Goal: Information Seeking & Learning: Learn about a topic

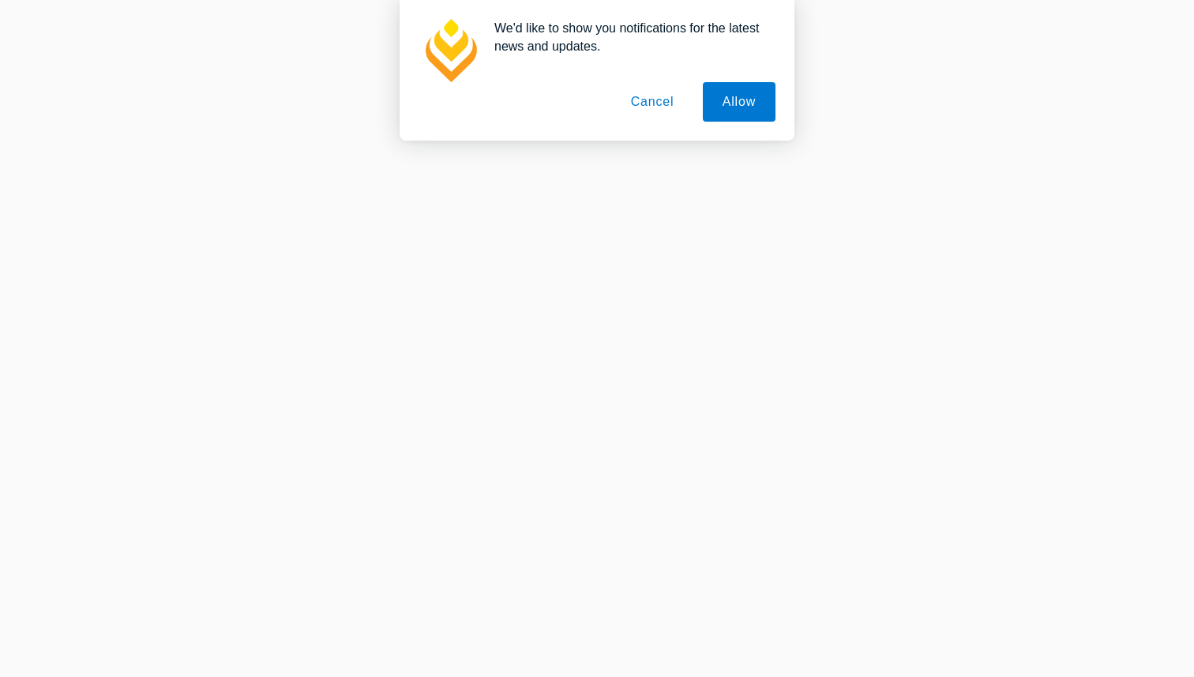
click at [650, 105] on button "Cancel" at bounding box center [652, 101] width 83 height 39
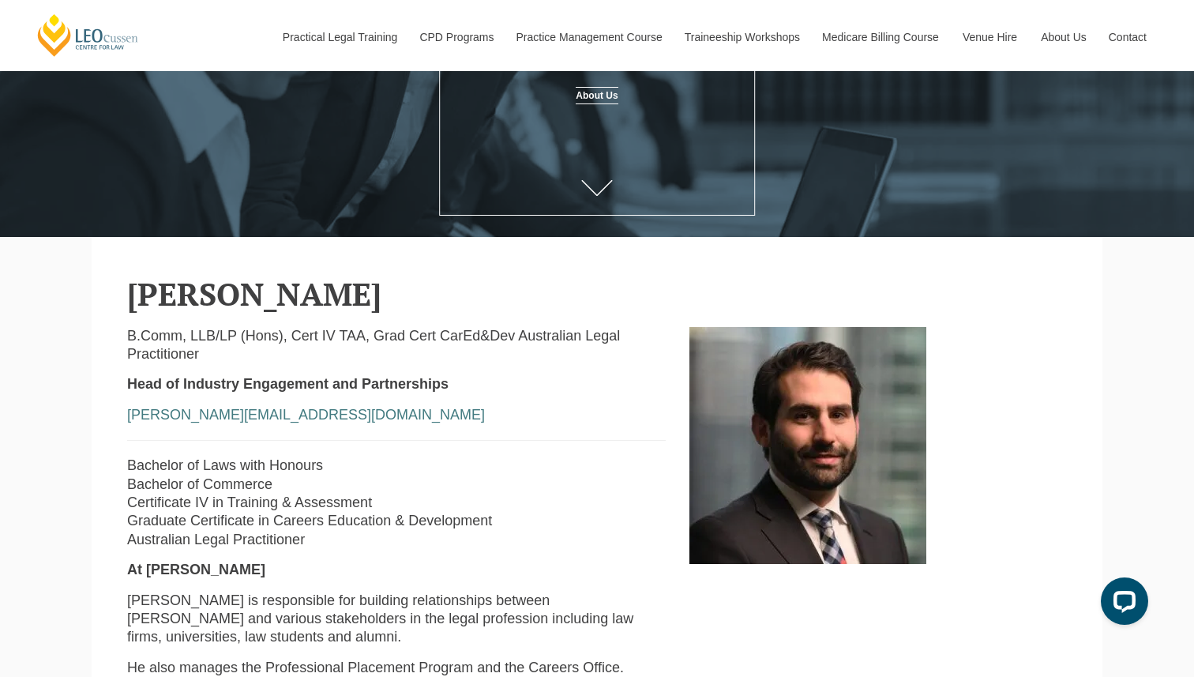
scroll to position [241, 0]
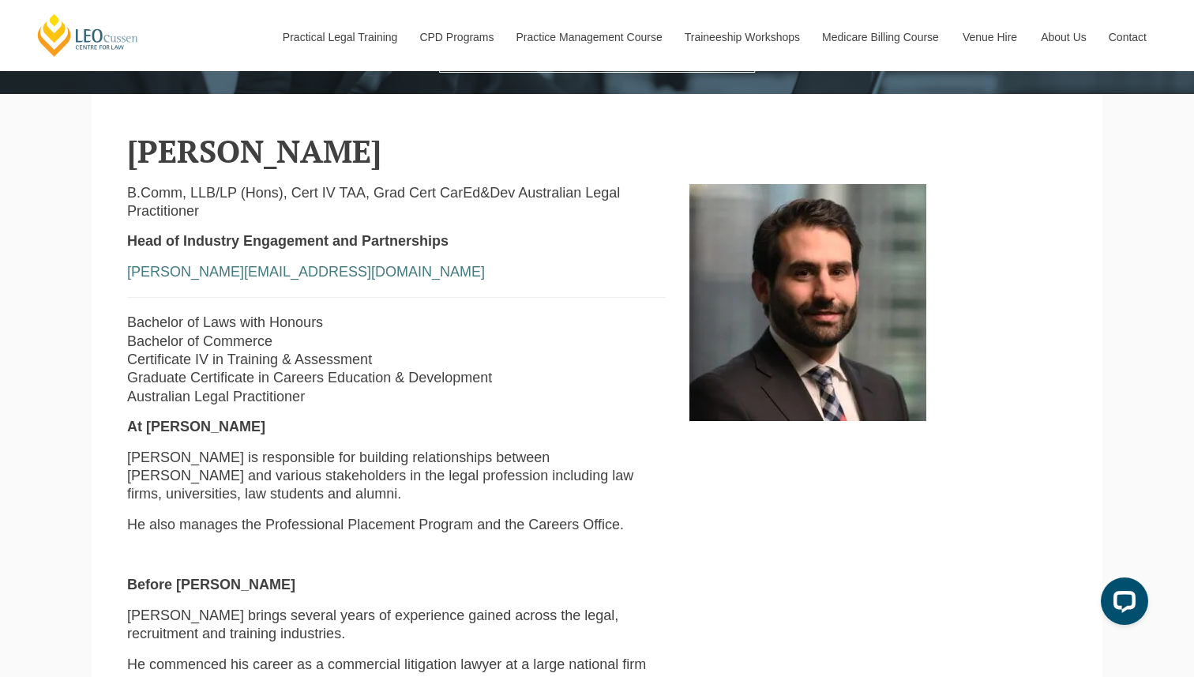
click at [129, 418] on strong "At [PERSON_NAME]" at bounding box center [196, 426] width 138 height 16
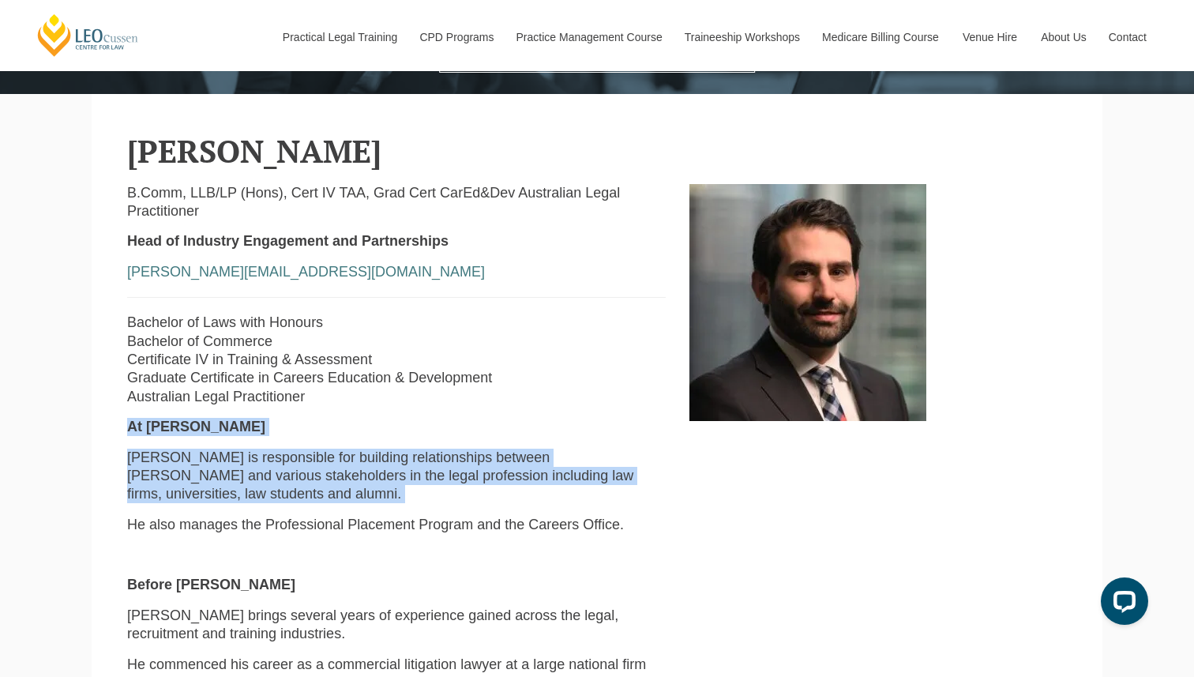
drag, startPoint x: 129, startPoint y: 413, endPoint x: 137, endPoint y: 468, distance: 56.0
click at [137, 468] on div "B.Comm, LLB/LP (Hons), Cert IV TAA, Grad Cert CarEd&Dev Australian Legal Practi…" at bounding box center [396, 596] width 562 height 825
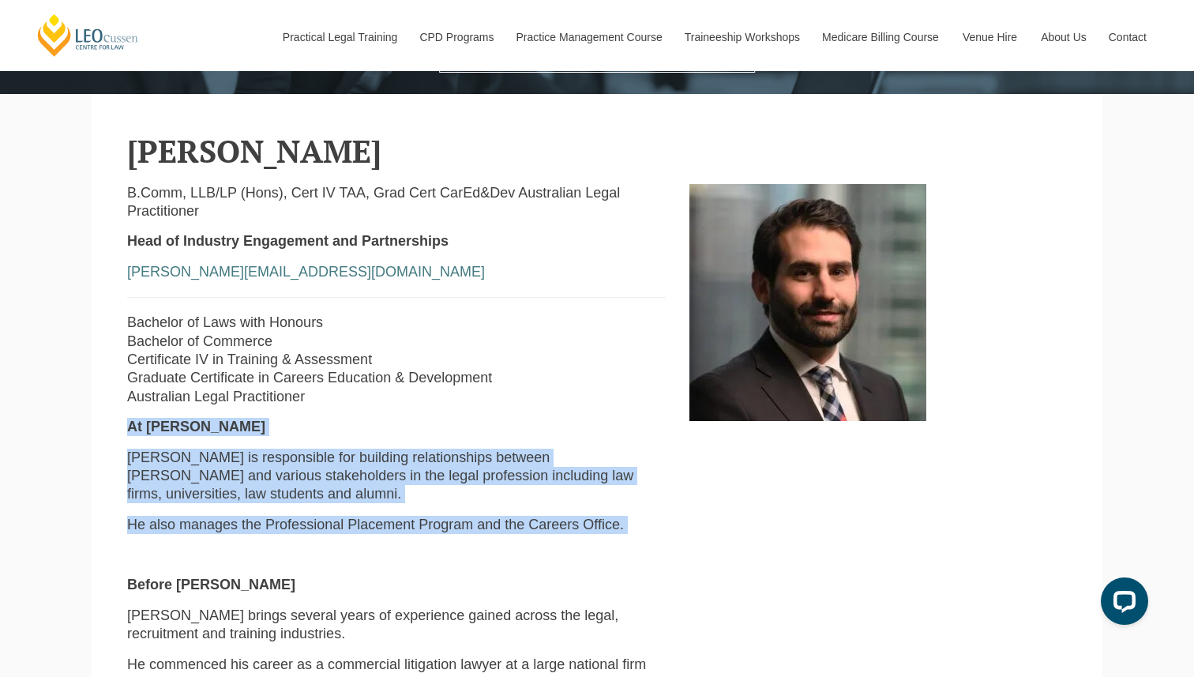
click at [137, 468] on div "B.Comm, LLB/LP (Hons), Cert IV TAA, Grad Cert CarEd&Dev Australian Legal Practi…" at bounding box center [396, 596] width 562 height 825
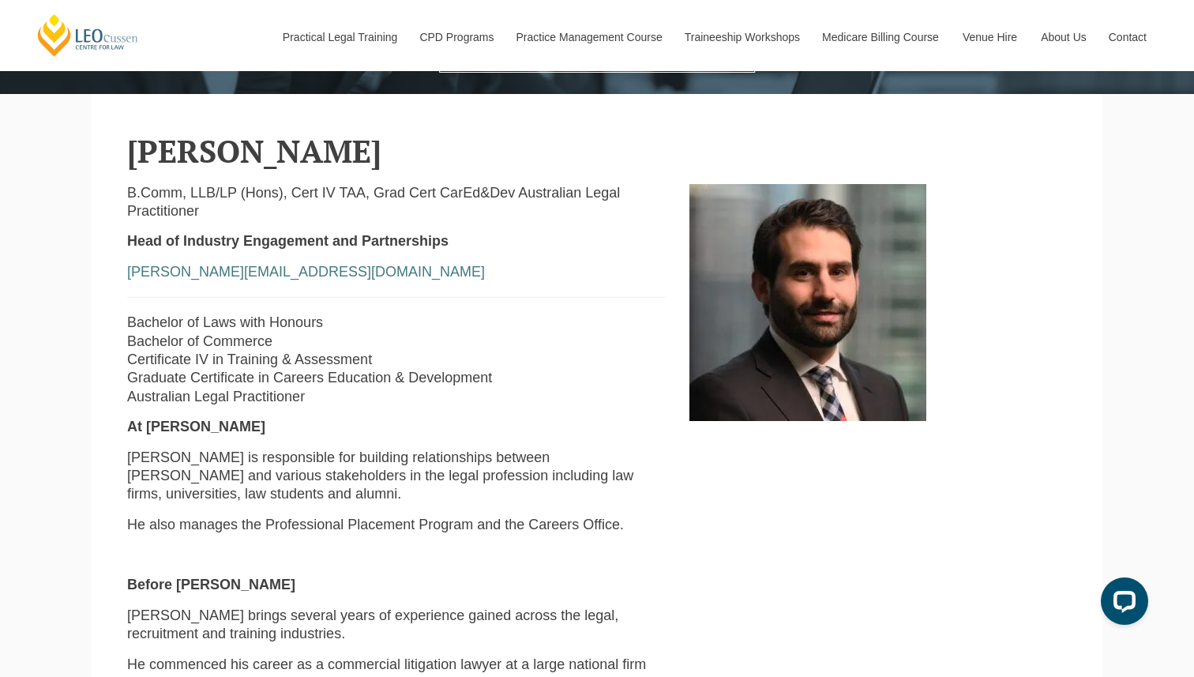
click at [137, 468] on div "B.Comm, LLB/LP (Hons), Cert IV TAA, Grad Cert CarEd&Dev Australian Legal Practi…" at bounding box center [396, 596] width 562 height 825
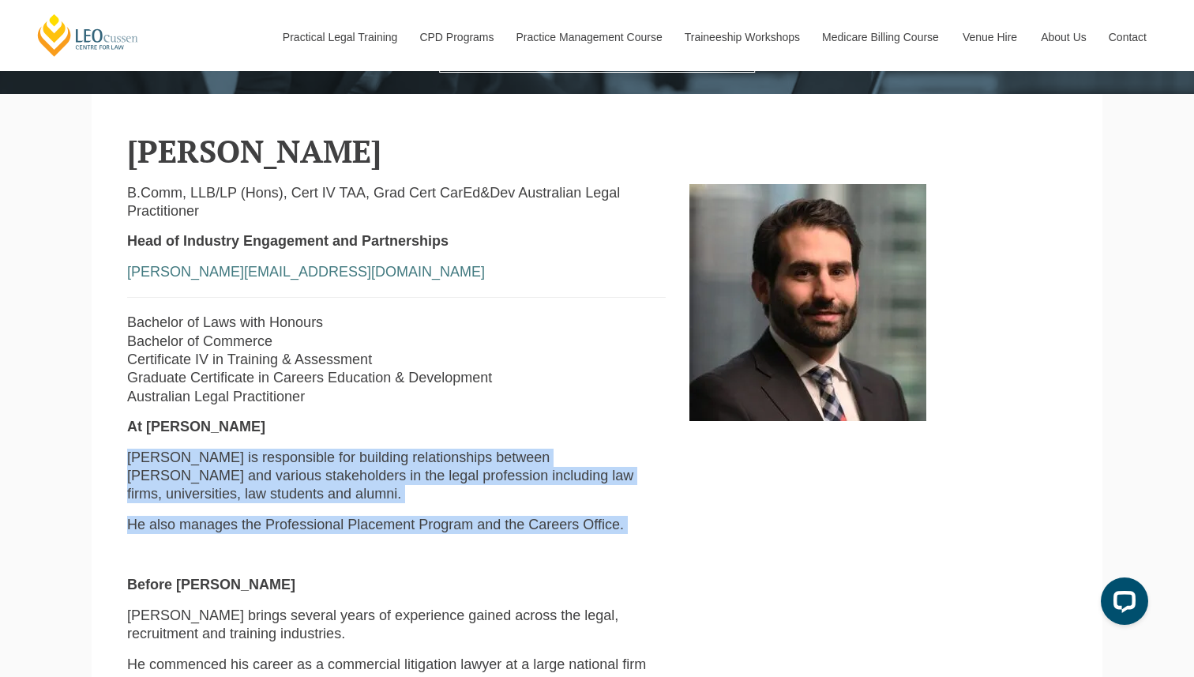
drag, startPoint x: 137, startPoint y: 468, endPoint x: 137, endPoint y: 455, distance: 13.4
click at [137, 455] on div "B.Comm, LLB/LP (Hons), Cert IV TAA, Grad Cert CarEd&Dev Australian Legal Practi…" at bounding box center [396, 596] width 562 height 825
click at [137, 455] on p "[PERSON_NAME] is responsible for building relationships between [PERSON_NAME] a…" at bounding box center [396, 476] width 539 height 55
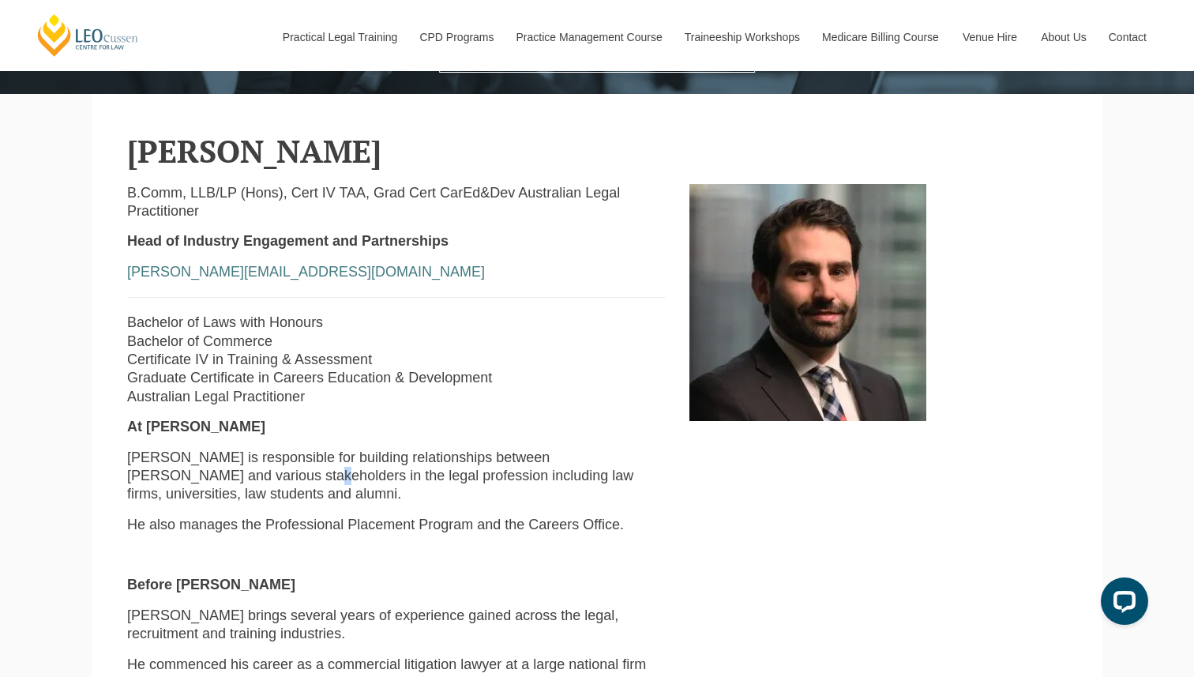
click at [137, 455] on p "[PERSON_NAME] is responsible for building relationships between [PERSON_NAME] a…" at bounding box center [396, 476] width 539 height 55
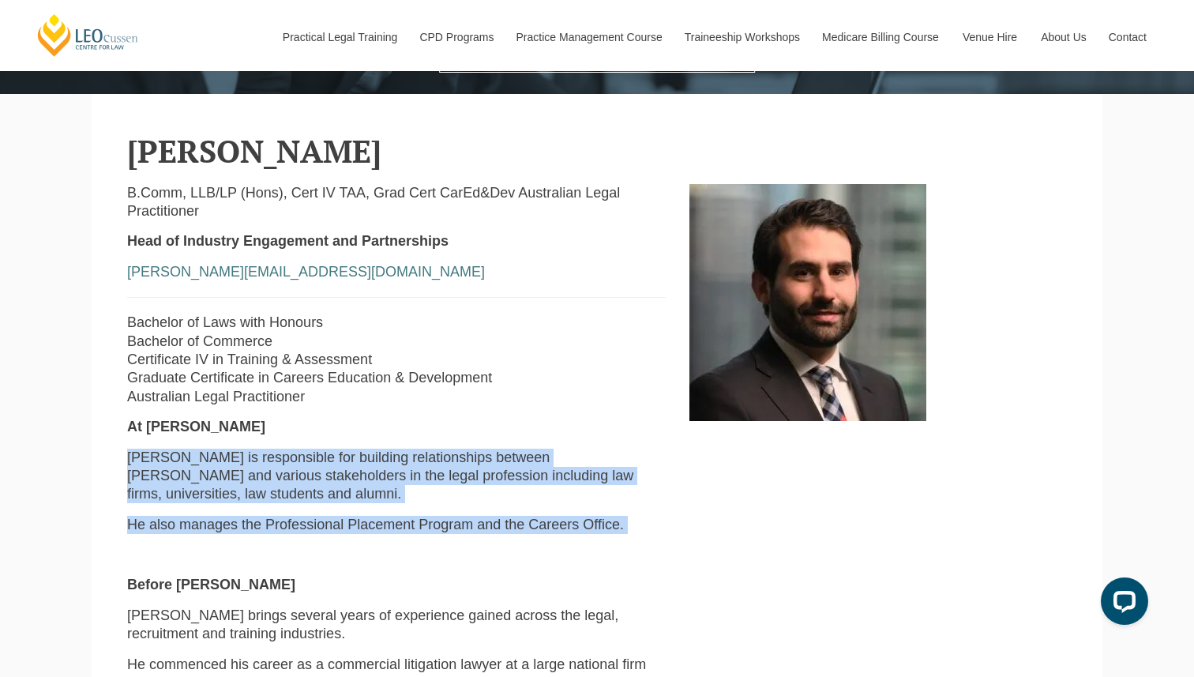
drag, startPoint x: 137, startPoint y: 455, endPoint x: 137, endPoint y: 481, distance: 26.1
click at [137, 481] on div "B.Comm, LLB/LP (Hons), Cert IV TAA, Grad Cert CarEd&Dev Australian Legal Practi…" at bounding box center [396, 596] width 562 height 825
click at [137, 516] on p "He also manages the Professional Placement Program and the Careers Office." at bounding box center [396, 525] width 539 height 18
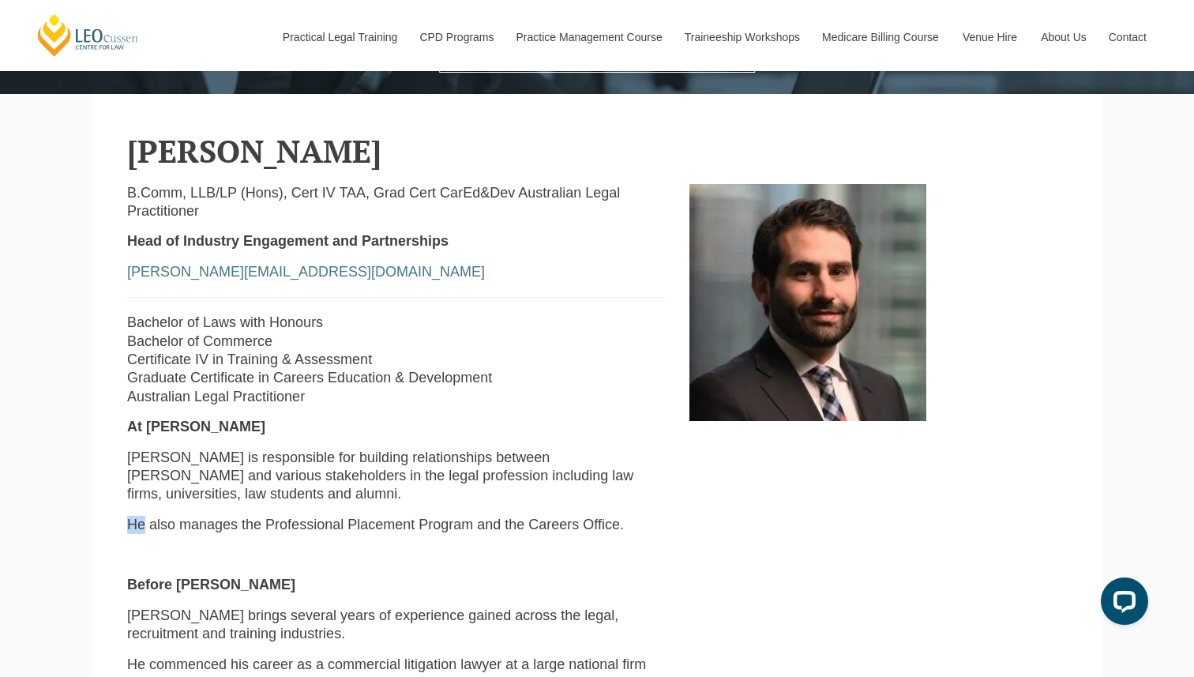
click at [137, 516] on p "He also manages the Professional Placement Program and the Careers Office." at bounding box center [396, 525] width 539 height 18
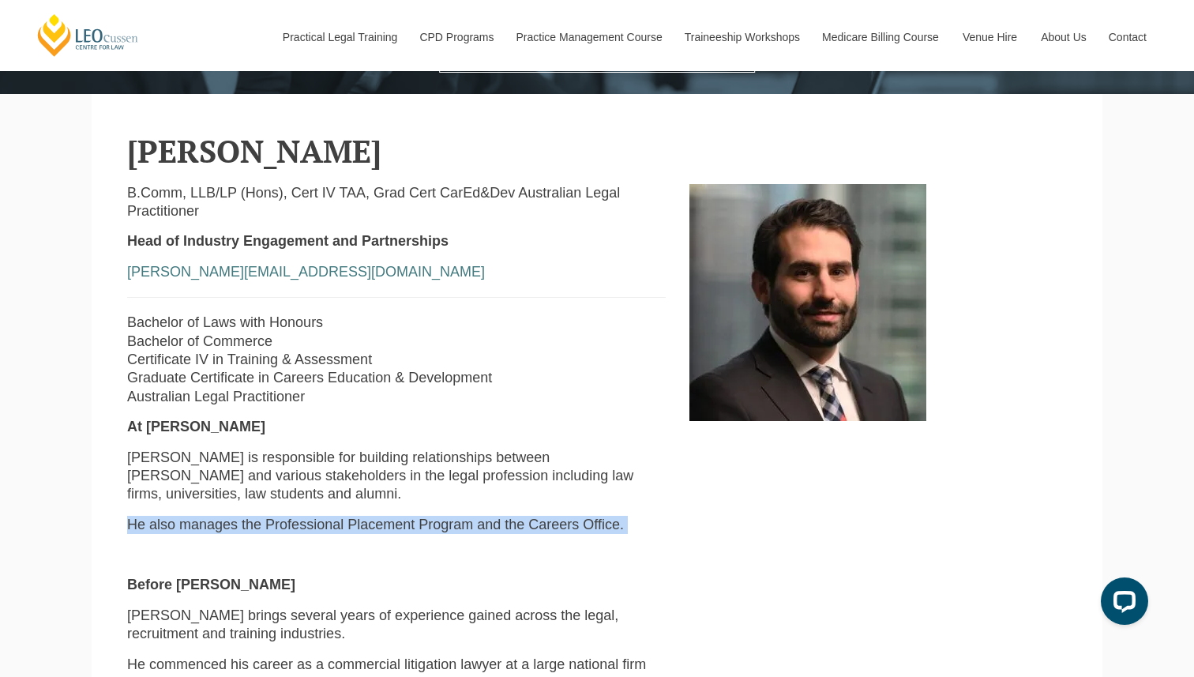
drag, startPoint x: 137, startPoint y: 481, endPoint x: 137, endPoint y: 461, distance: 19.8
click at [137, 461] on div "B.Comm, LLB/LP (Hons), Cert IV TAA, Grad Cert CarEd&Dev Australian Legal Practi…" at bounding box center [396, 596] width 562 height 825
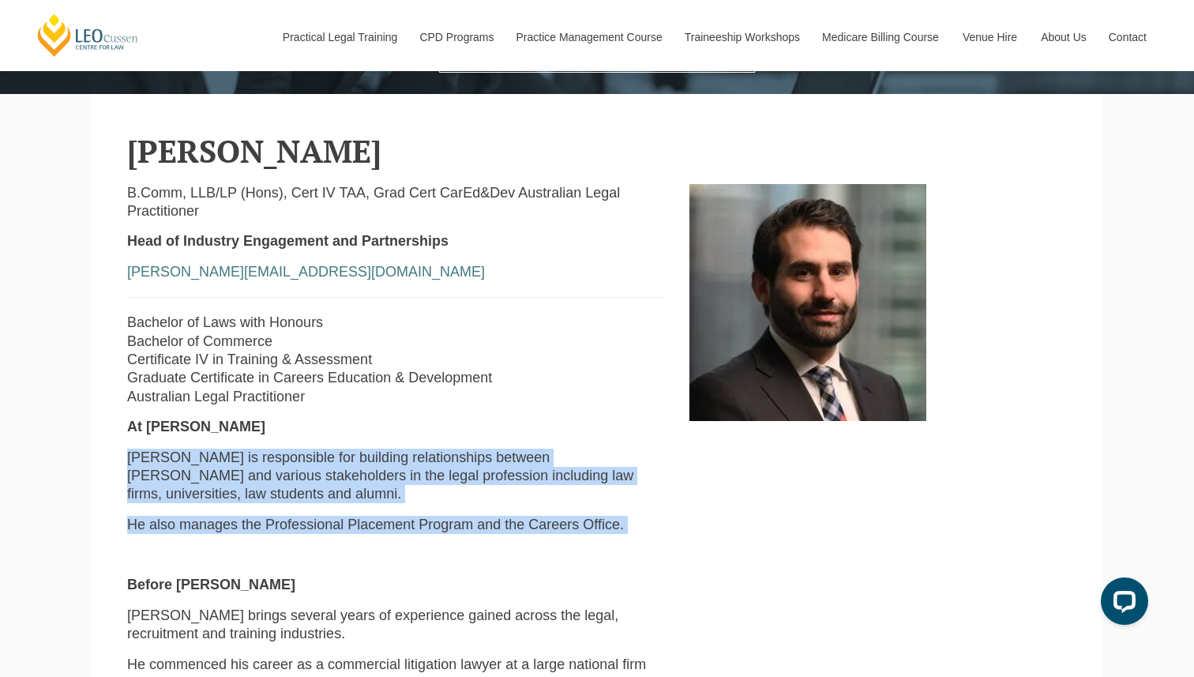
click at [137, 461] on p "[PERSON_NAME] is responsible for building relationships between [PERSON_NAME] a…" at bounding box center [396, 476] width 539 height 55
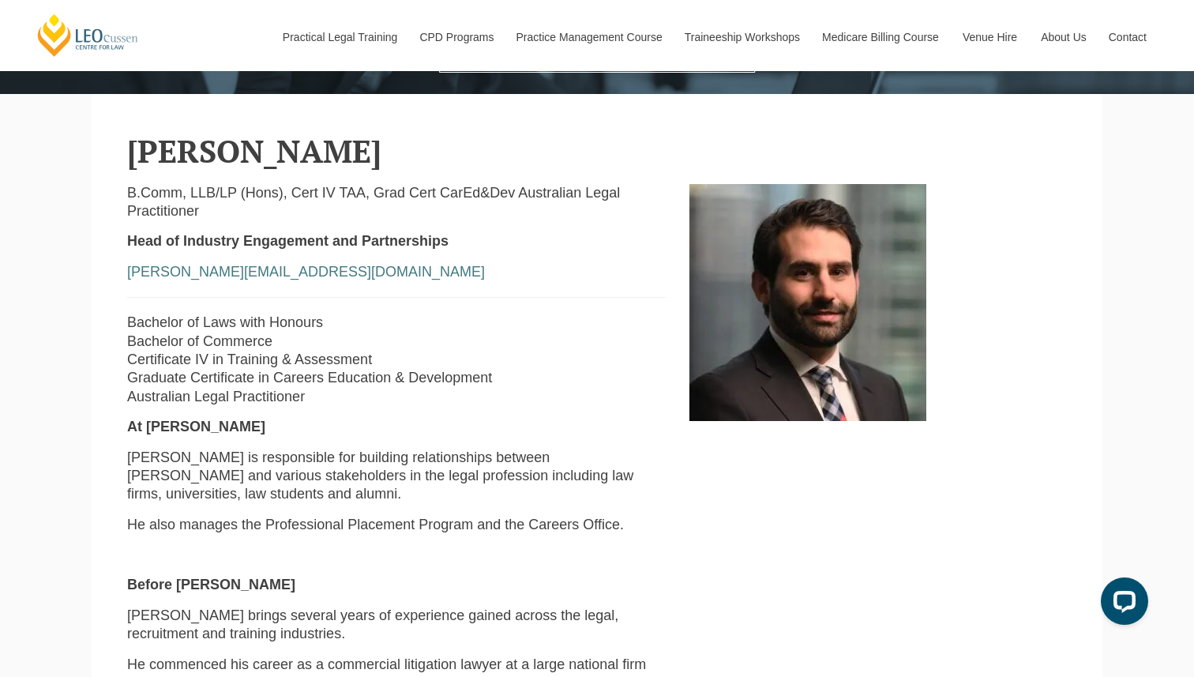
click at [137, 461] on p "[PERSON_NAME] is responsible for building relationships between [PERSON_NAME] a…" at bounding box center [396, 476] width 539 height 55
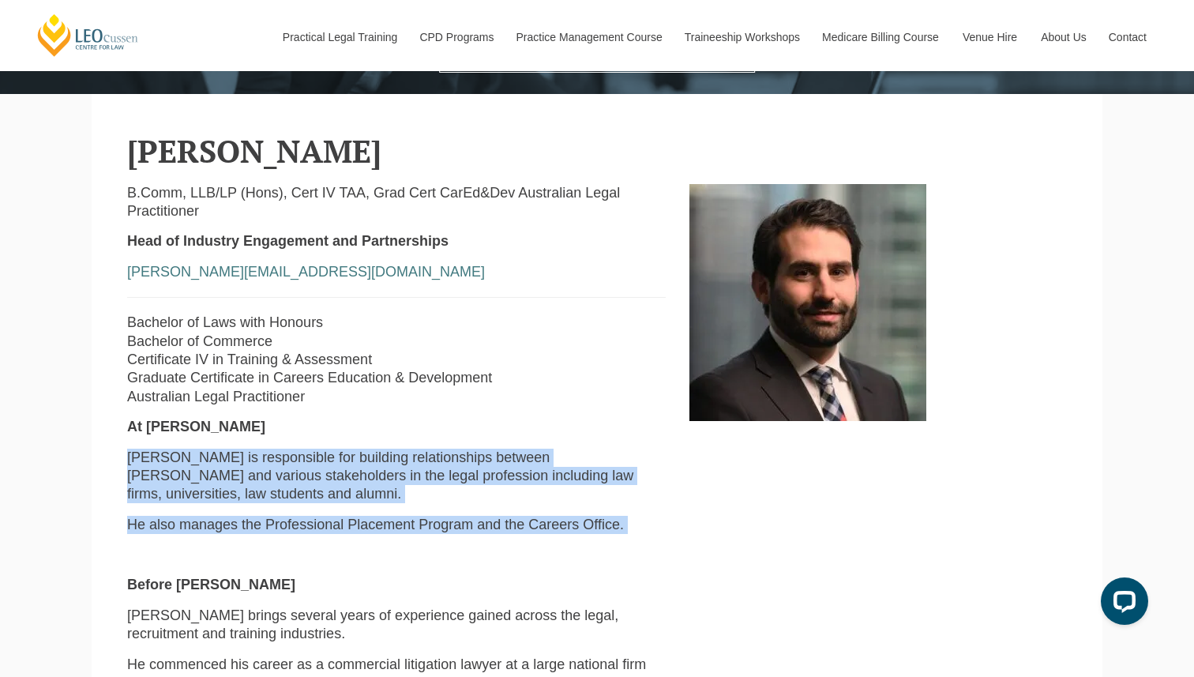
drag, startPoint x: 137, startPoint y: 461, endPoint x: 137, endPoint y: 480, distance: 19.0
click at [137, 480] on div "B.Comm, LLB/LP (Hons), Cert IV TAA, Grad Cert CarEd&Dev Australian Legal Practi…" at bounding box center [396, 596] width 562 height 825
click at [137, 516] on p "He also manages the Professional Placement Program and the Careers Office." at bounding box center [396, 525] width 539 height 18
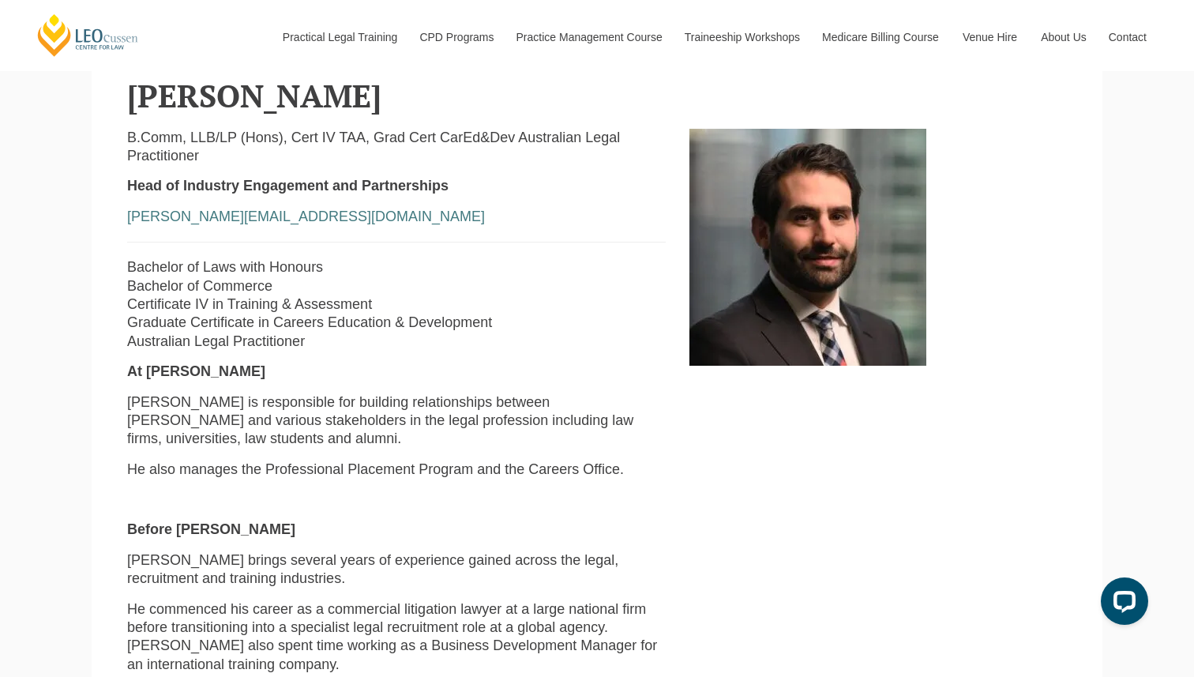
click at [137, 480] on div "B.Comm, LLB/LP (Hons), Cert IV TAA, Grad Cert CarEd&Dev Australian Legal Practi…" at bounding box center [396, 541] width 562 height 825
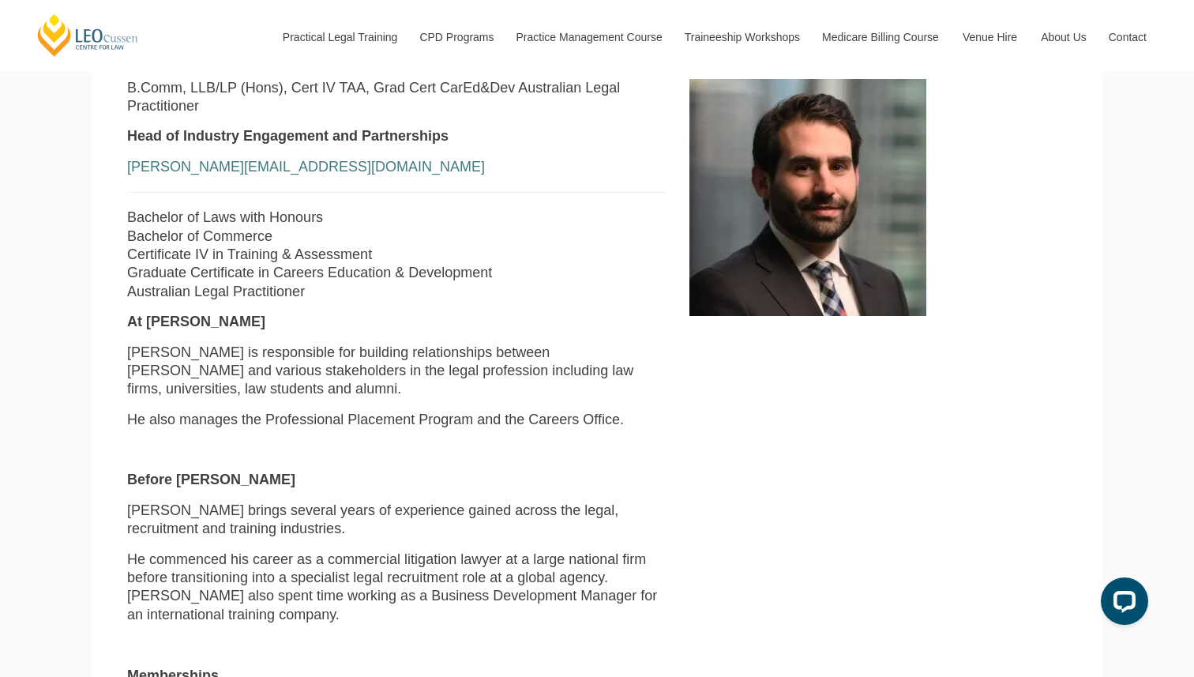
click at [137, 501] on p "[PERSON_NAME] brings several years of experience gained across the legal, recru…" at bounding box center [396, 519] width 539 height 37
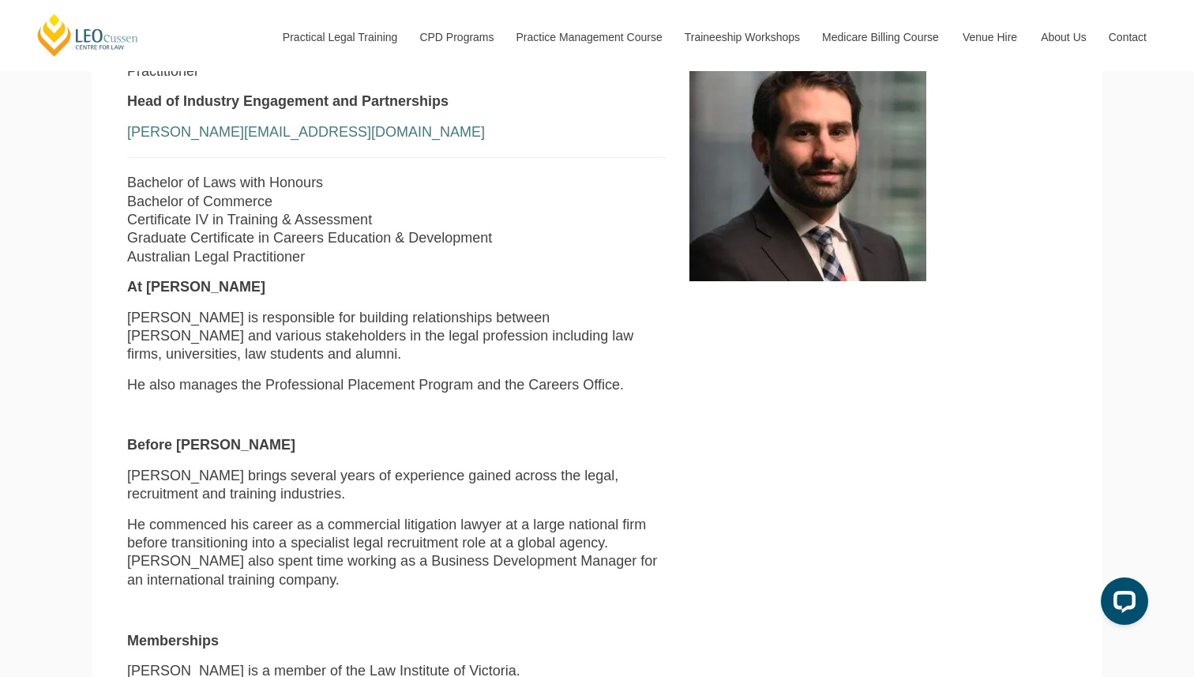
click at [137, 516] on p "He commenced his career as a commercial litigation lawyer at a large national f…" at bounding box center [396, 553] width 539 height 74
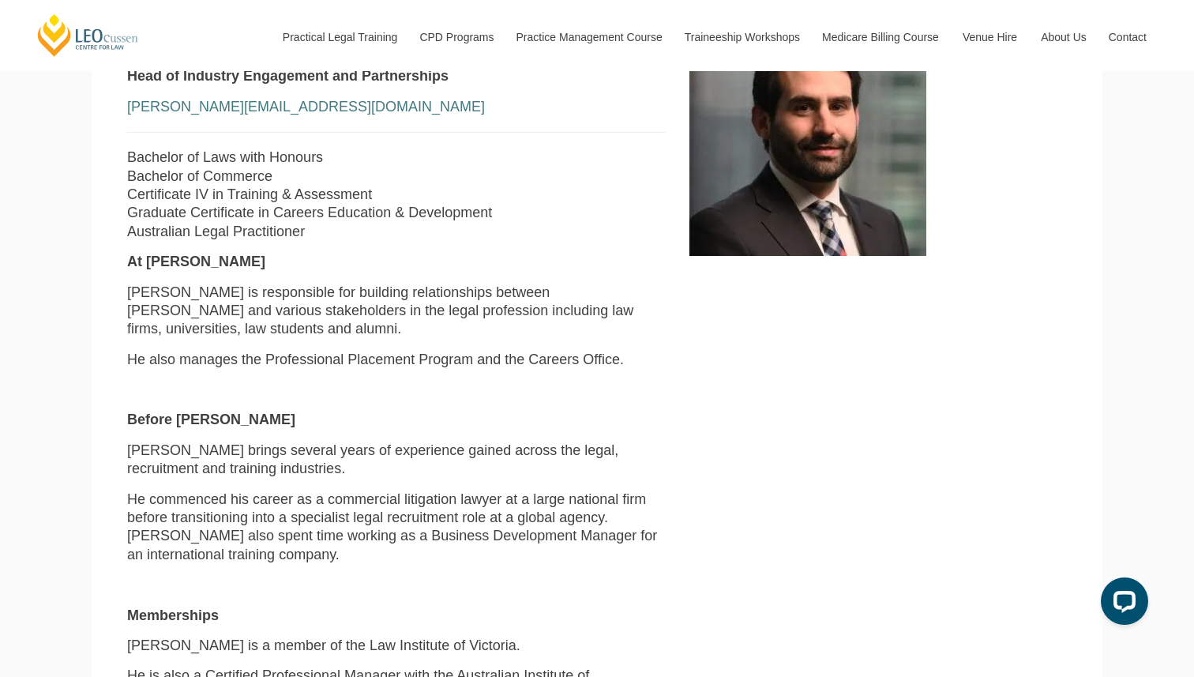
click at [137, 490] on p "He commenced his career as a commercial litigation lawyer at a large national f…" at bounding box center [396, 527] width 539 height 74
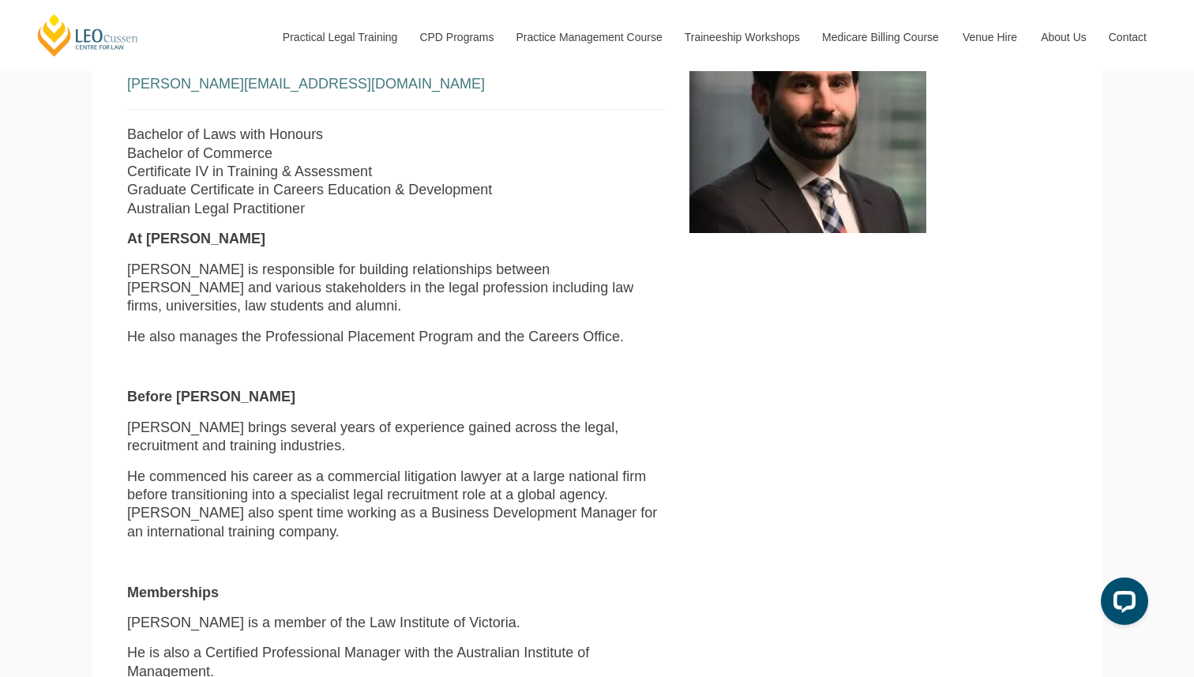
click at [137, 480] on p "He commenced his career as a commercial litigation lawyer at a large national f…" at bounding box center [396, 504] width 539 height 74
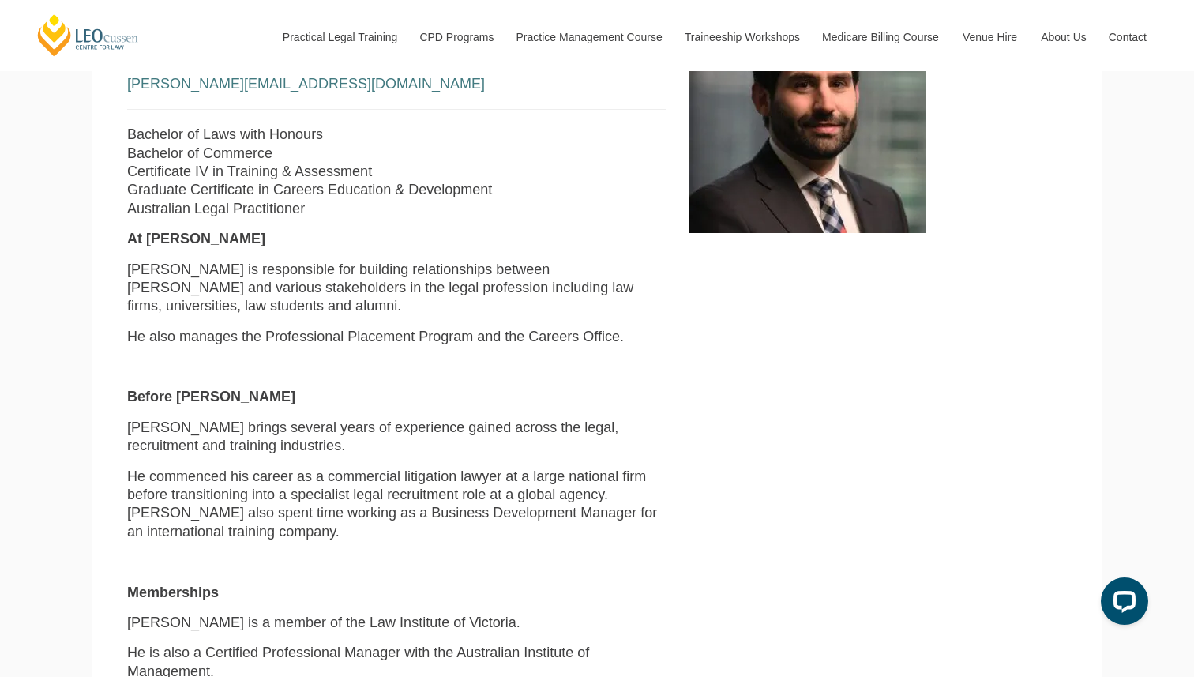
click at [137, 480] on p "He commenced his career as a commercial litigation lawyer at a large national f…" at bounding box center [396, 504] width 539 height 74
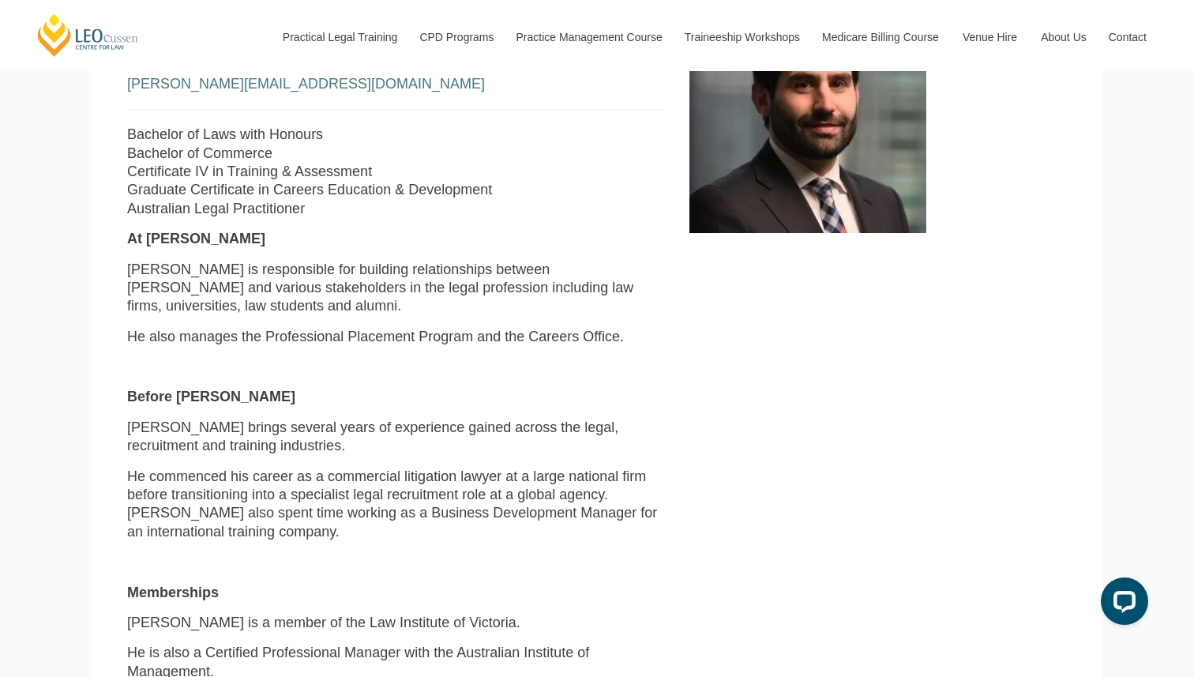
click at [137, 480] on p "He commenced his career as a commercial litigation lawyer at a large national f…" at bounding box center [396, 504] width 539 height 74
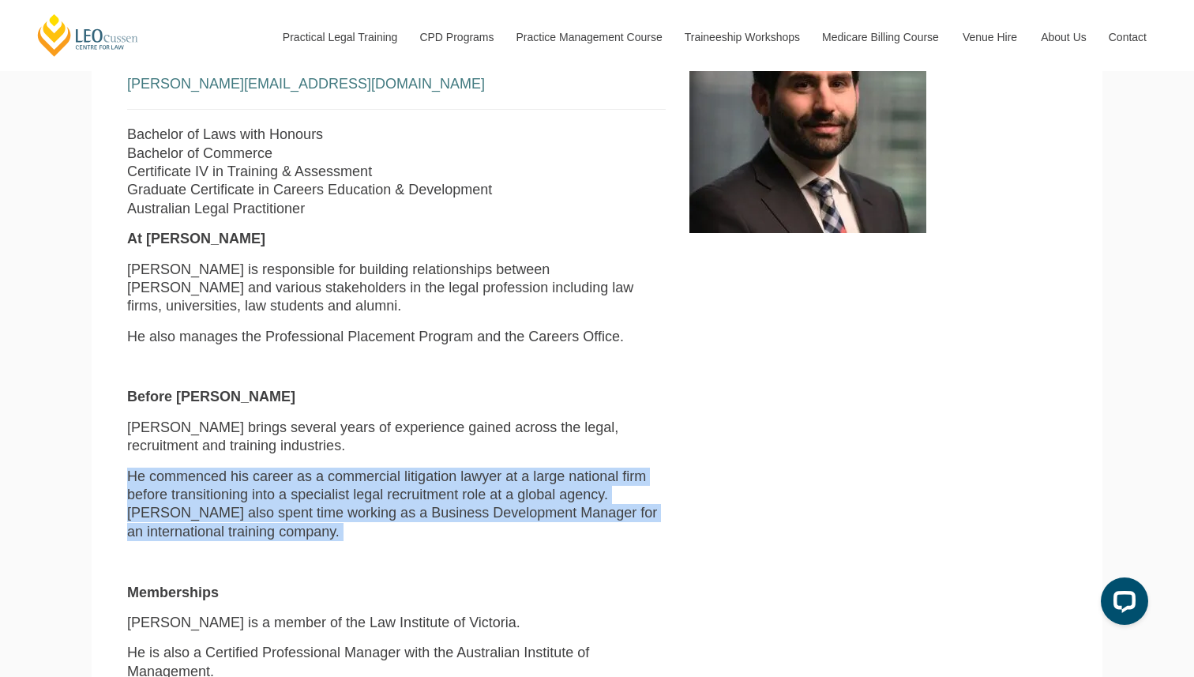
click at [137, 480] on p "He commenced his career as a commercial litigation lawyer at a large national f…" at bounding box center [396, 504] width 539 height 74
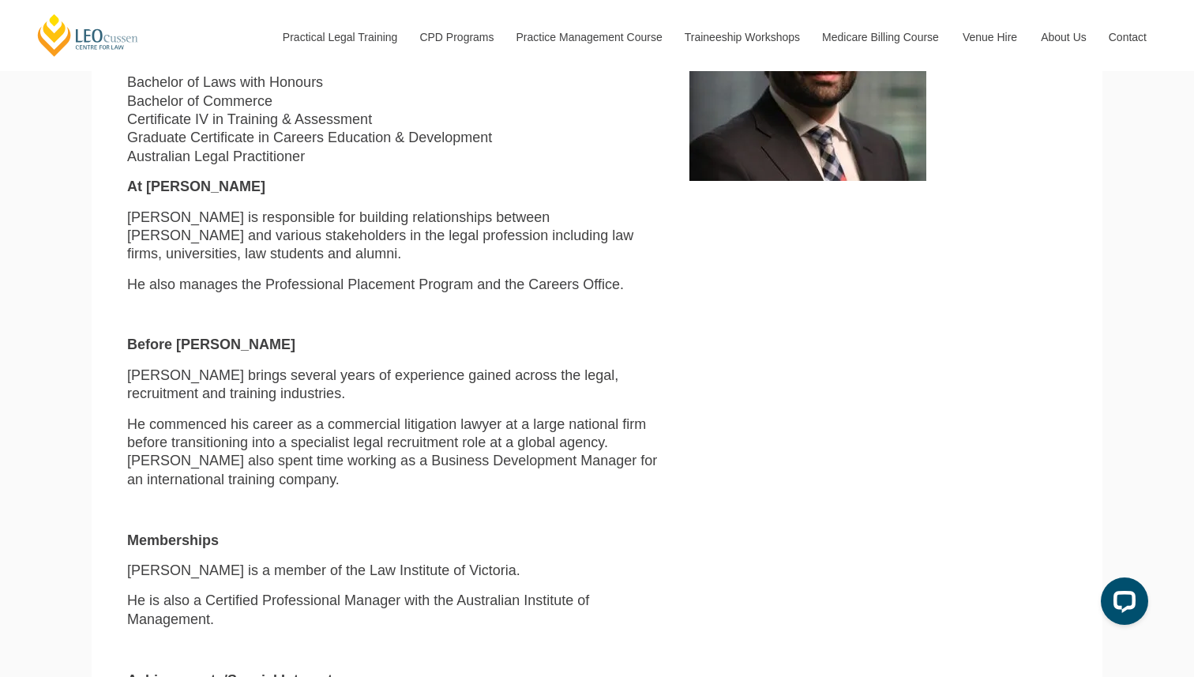
scroll to position [663, 0]
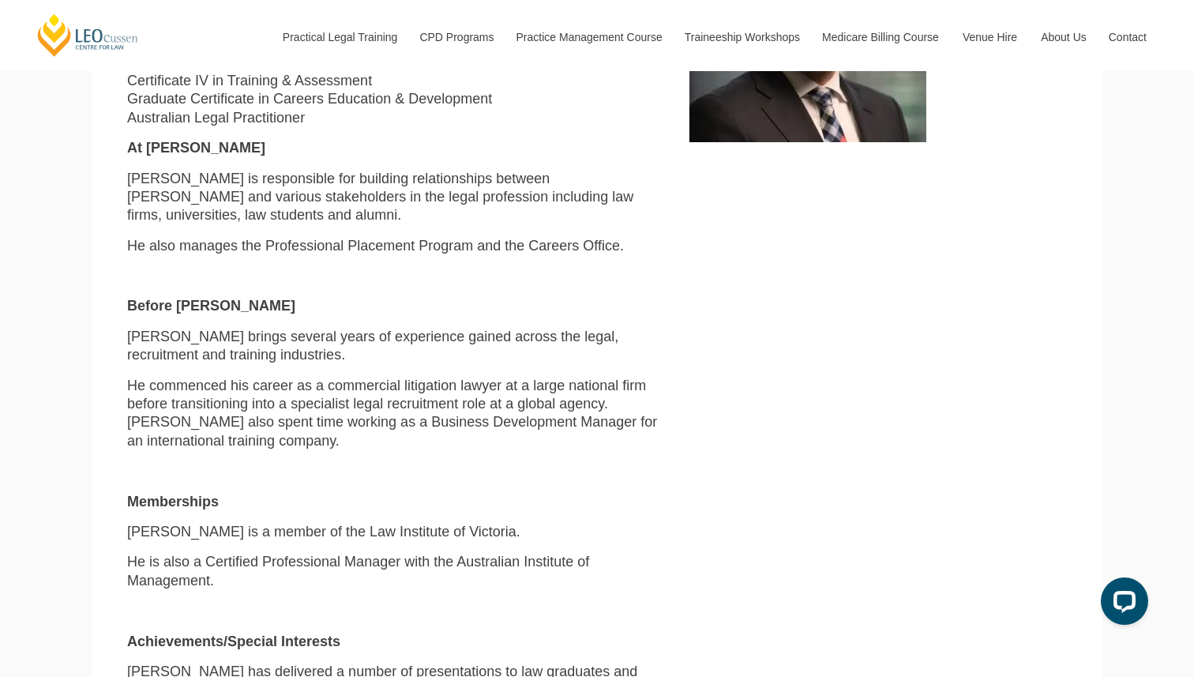
click at [137, 523] on p "[PERSON_NAME] is a member of the Law Institute of Victoria." at bounding box center [396, 532] width 539 height 18
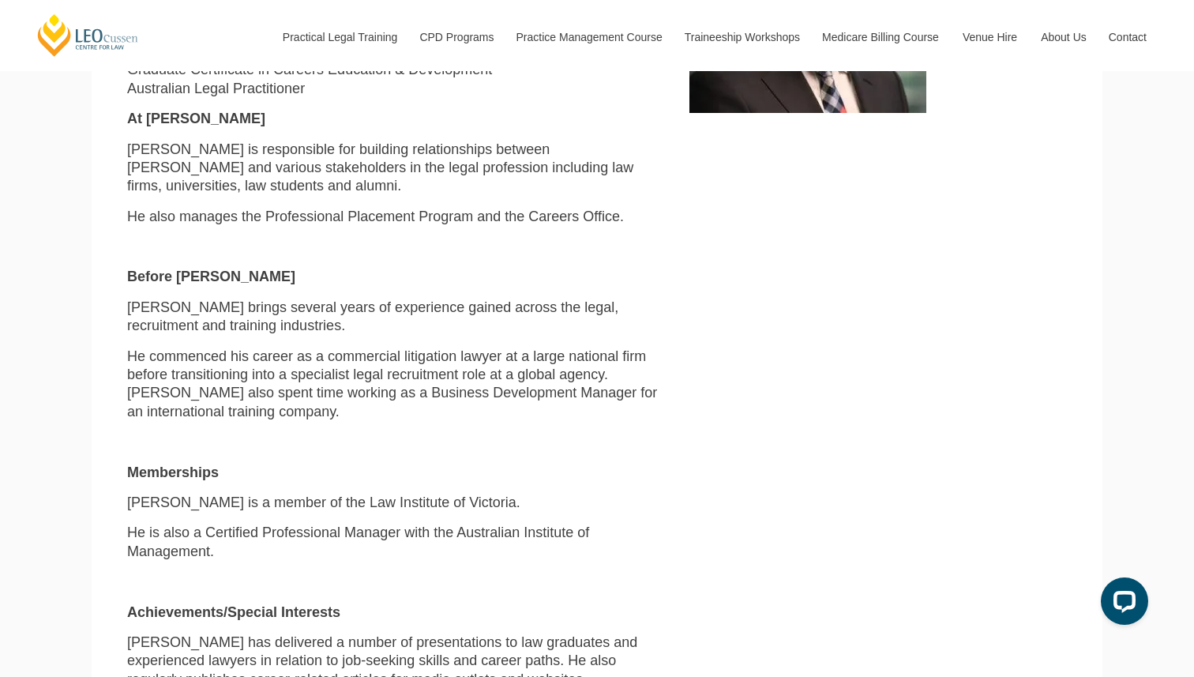
click at [137, 524] on p "He is also a Certified Professional Manager with the Australian Institute of Ma…" at bounding box center [396, 542] width 539 height 37
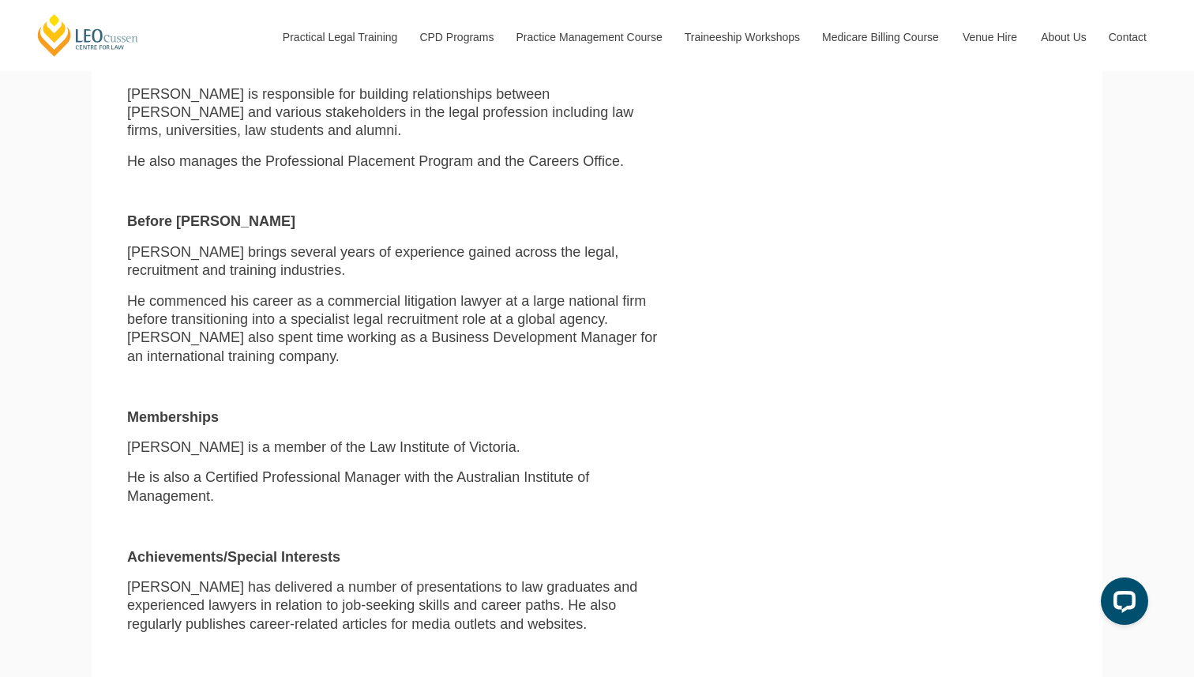
click at [137, 549] on strong "Achievements/Special Interests" at bounding box center [233, 557] width 213 height 16
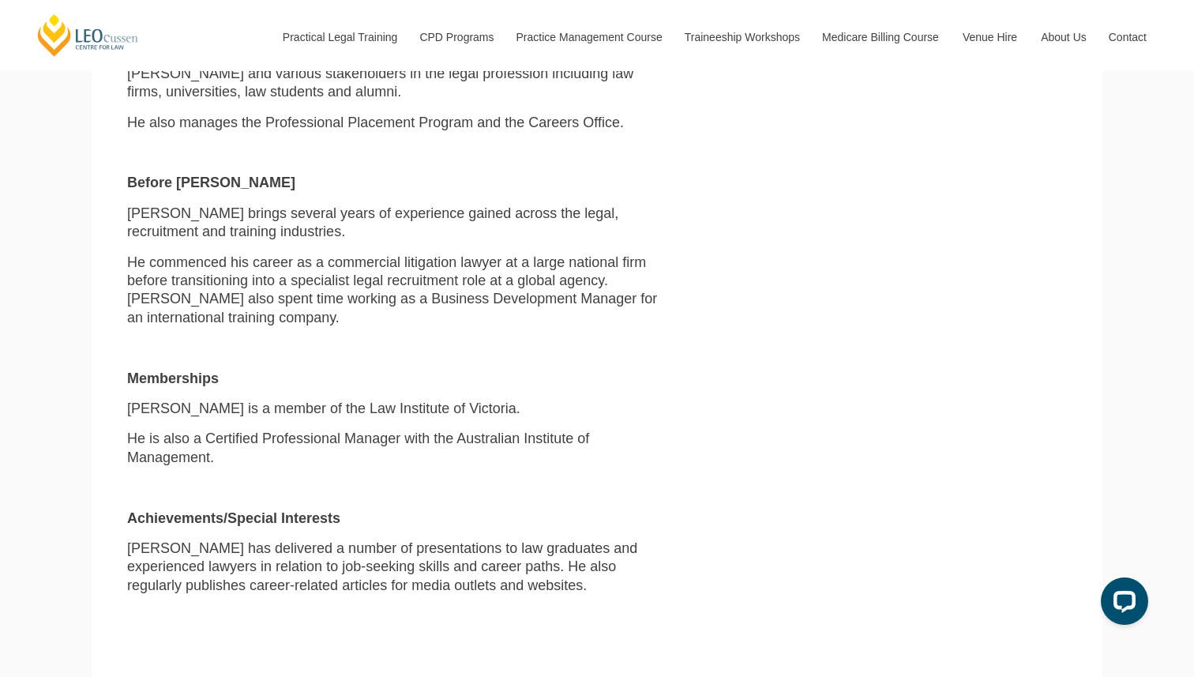
scroll to position [790, 0]
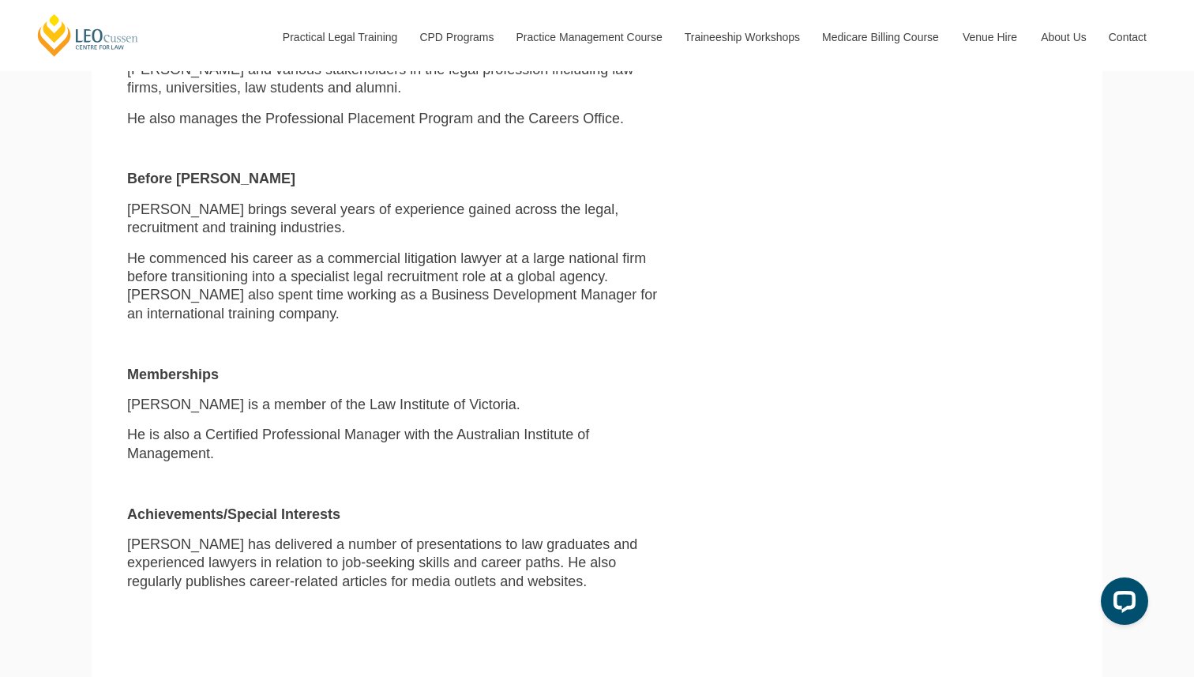
click at [137, 535] on p "[PERSON_NAME] has delivered a number of presentations to law graduates and expe…" at bounding box center [396, 562] width 539 height 55
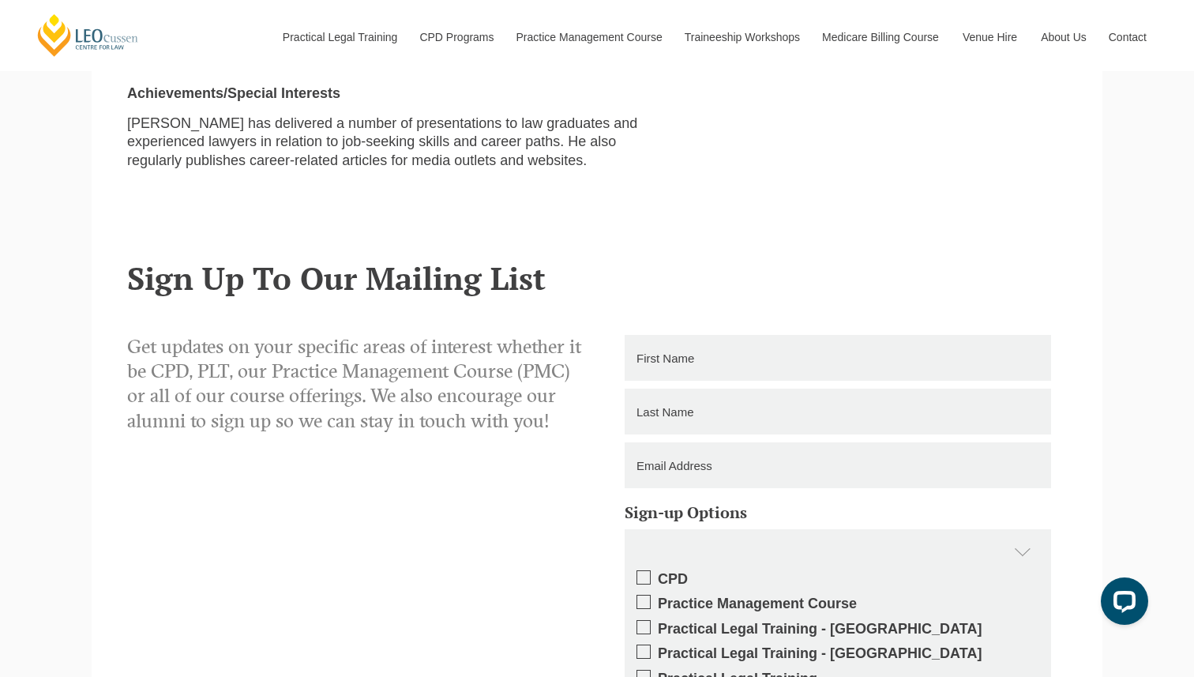
scroll to position [1209, 0]
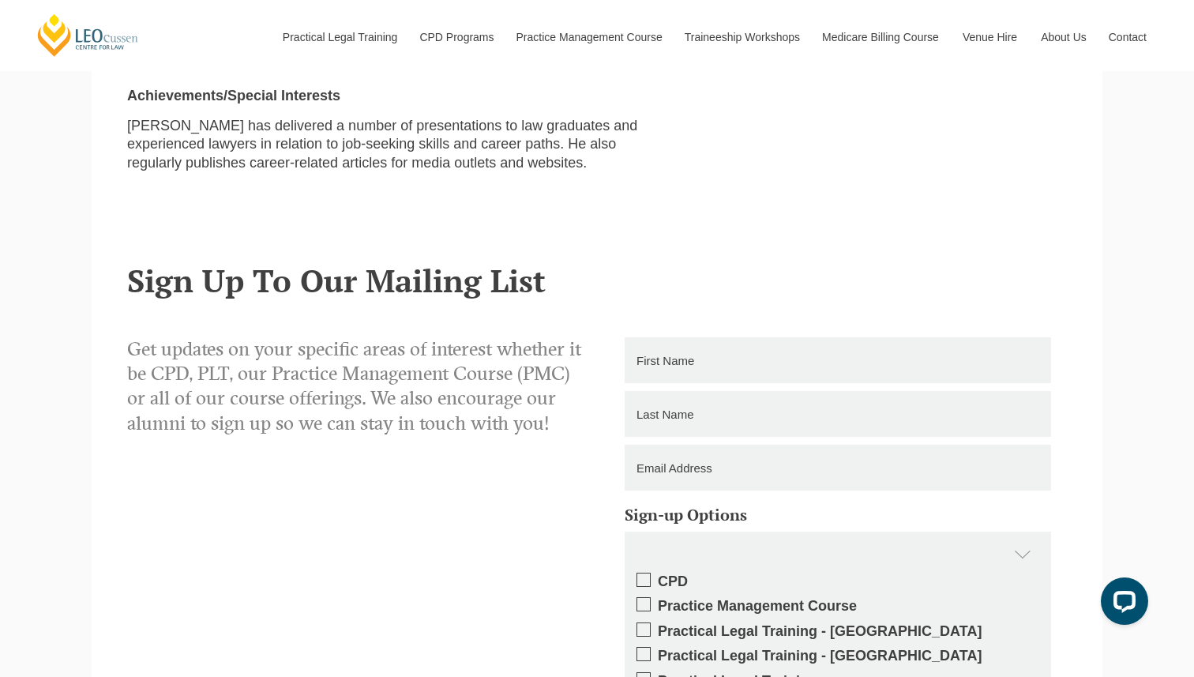
click at [184, 337] on p "Get updates on your specific areas of interest whether it be CPD, PLT, our Prac…" at bounding box center [356, 386] width 458 height 99
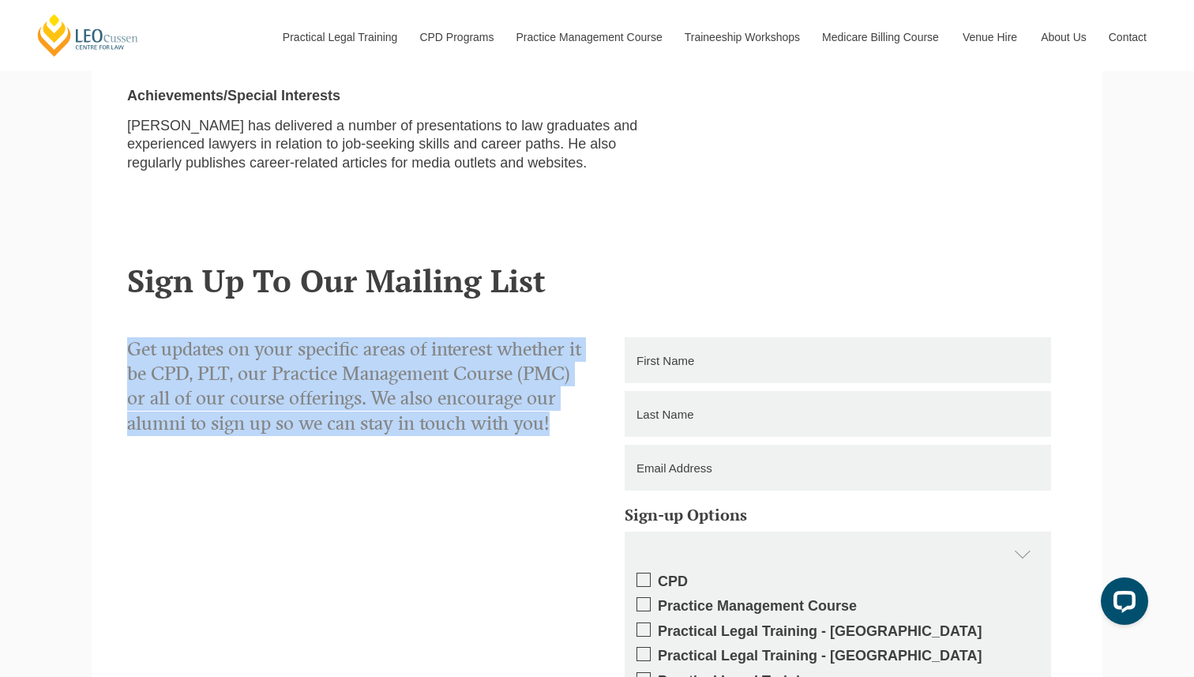
click at [184, 337] on p "Get updates on your specific areas of interest whether it be CPD, PLT, our Prac…" at bounding box center [356, 386] width 458 height 99
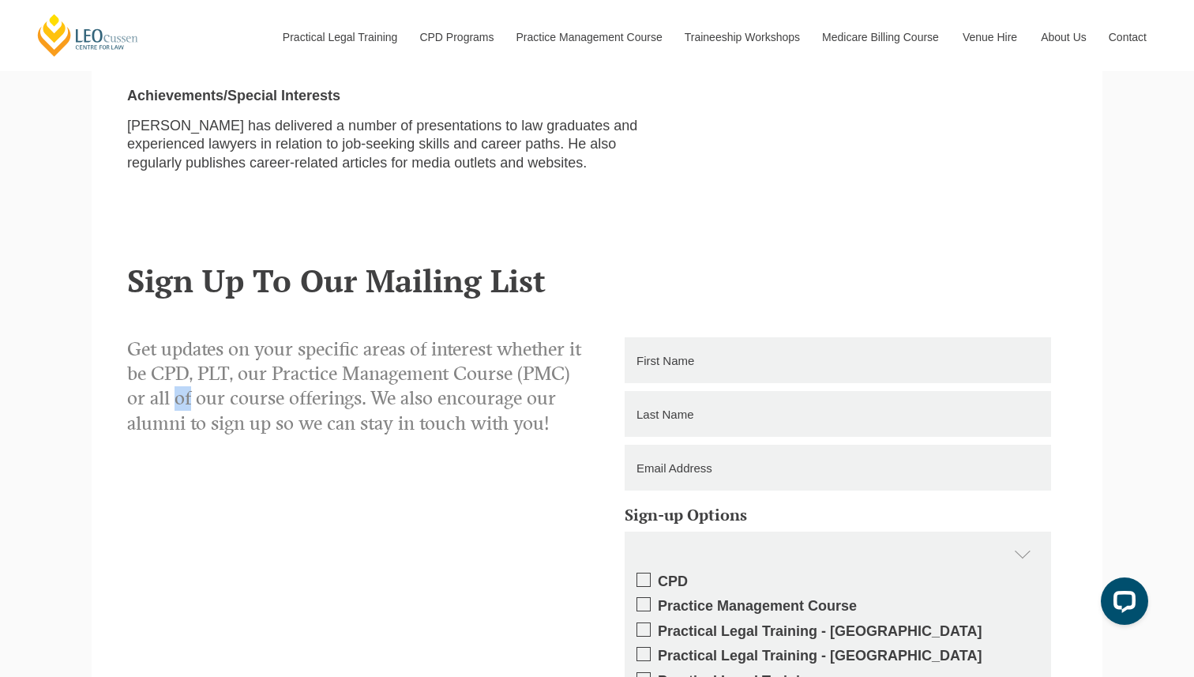
click at [184, 337] on p "Get updates on your specific areas of interest whether it be CPD, PLT, our Prac…" at bounding box center [356, 386] width 458 height 99
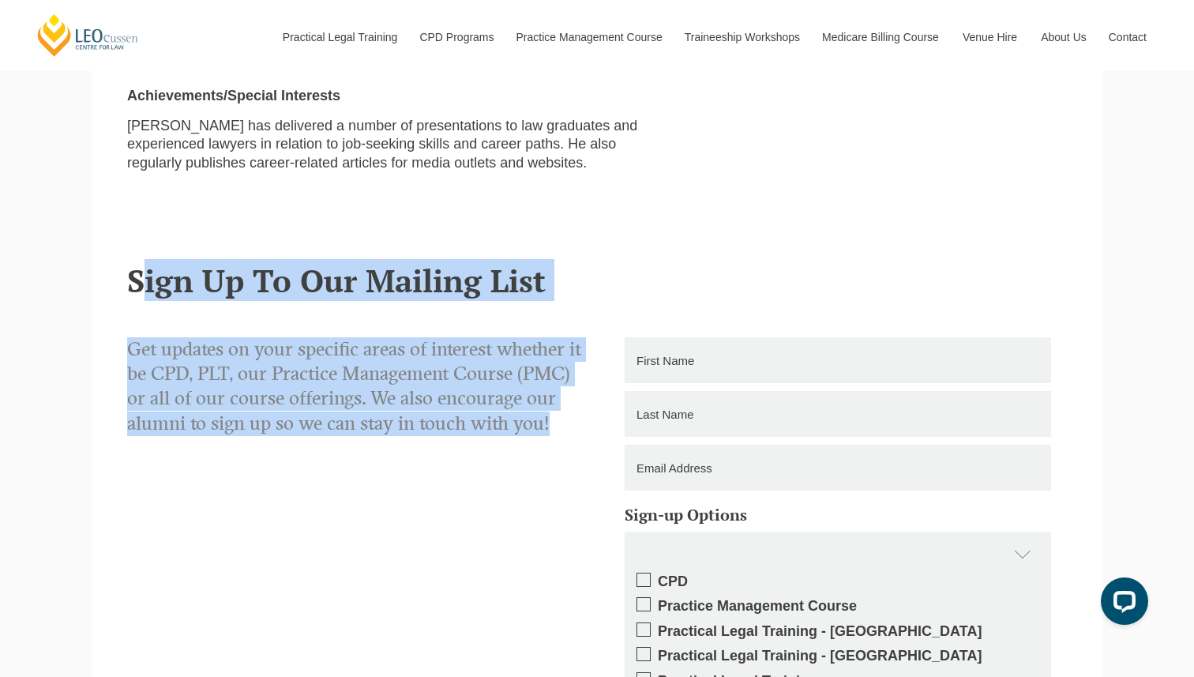
drag, startPoint x: 184, startPoint y: 331, endPoint x: 184, endPoint y: 190, distance: 141.3
click at [184, 223] on section "Sign Up To Our Mailing List Get updates on your specific areas of interest whet…" at bounding box center [597, 631] width 1011 height 816
click at [184, 263] on h2 "Sign Up To Our Mailing List" at bounding box center [597, 280] width 940 height 35
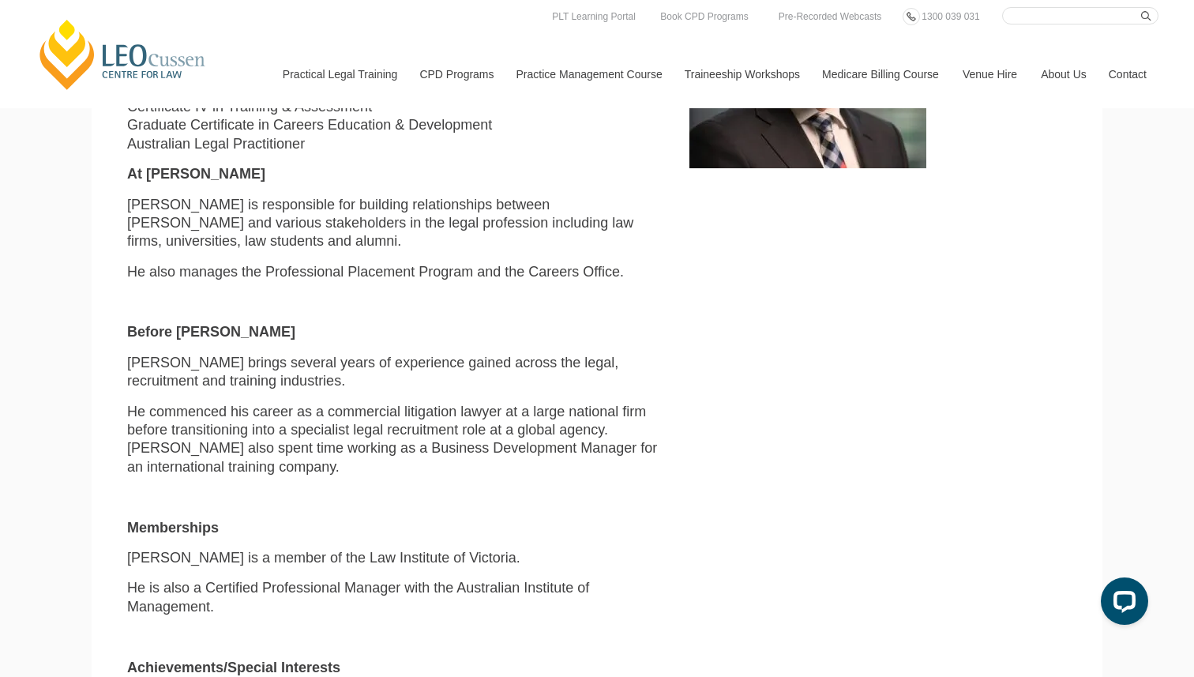
scroll to position [0, 0]
